Goal: Go to known website: Access a specific website the user already knows

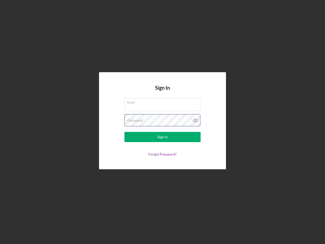
click at [163, 122] on div "Password" at bounding box center [162, 120] width 76 height 13
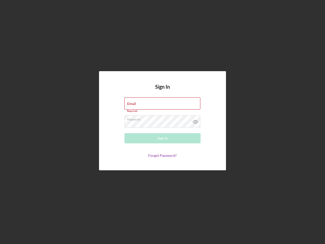
click at [196, 120] on icon at bounding box center [195, 121] width 13 height 13
